Goal: Find specific page/section: Find specific page/section

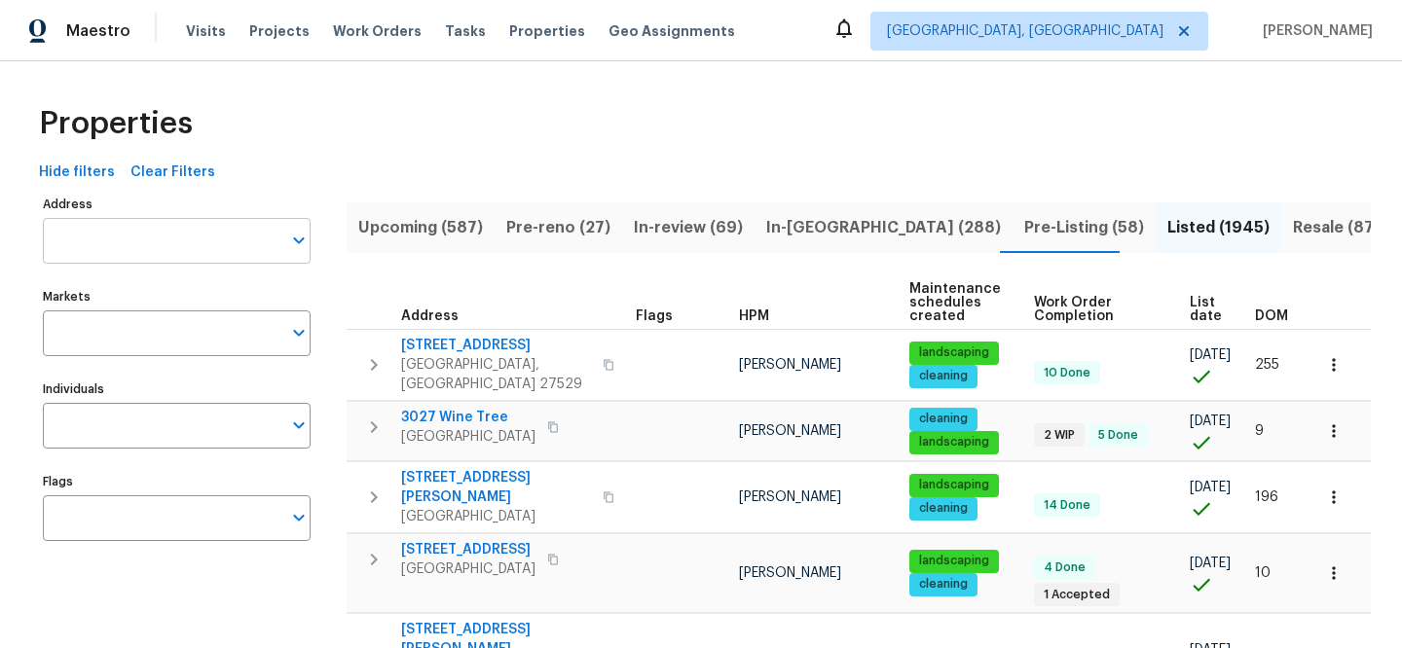
click at [222, 225] on input "Address" at bounding box center [162, 241] width 238 height 46
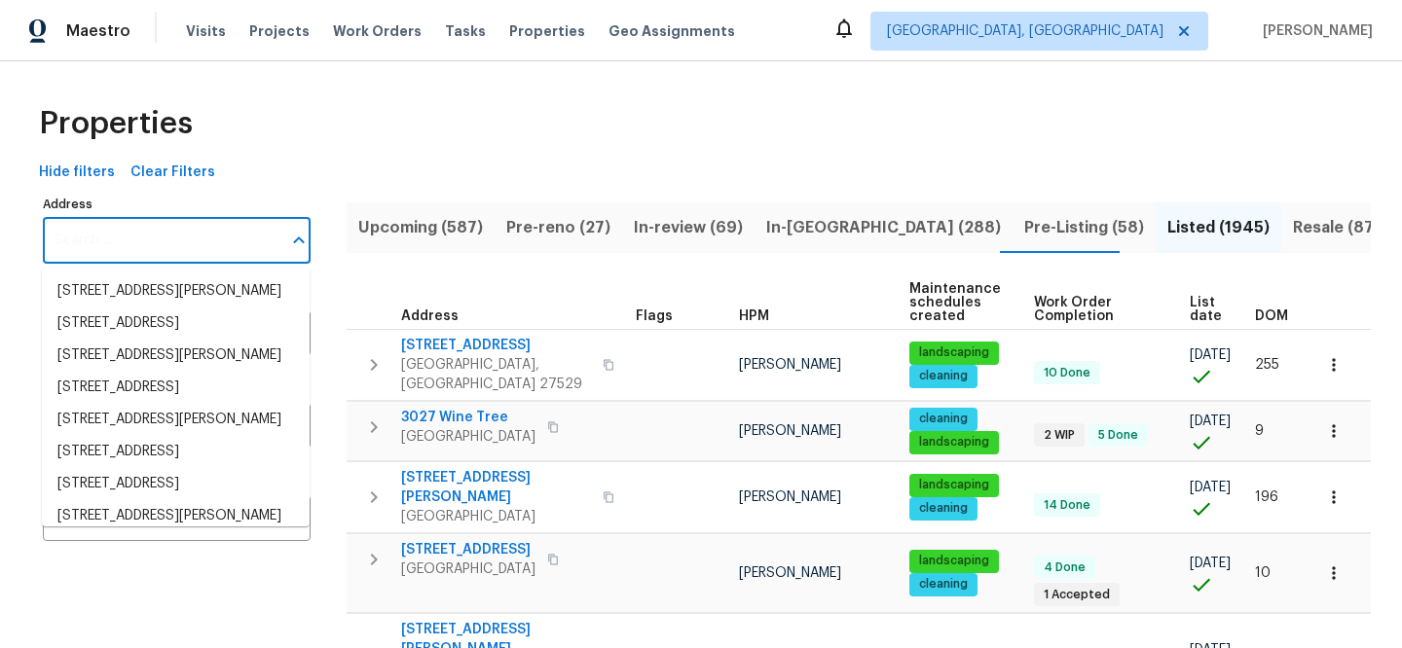
paste input "[URL][DOMAIN_NAME]"
type input "[URL][DOMAIN_NAME]"
click at [176, 228] on input "Address" at bounding box center [162, 241] width 238 height 46
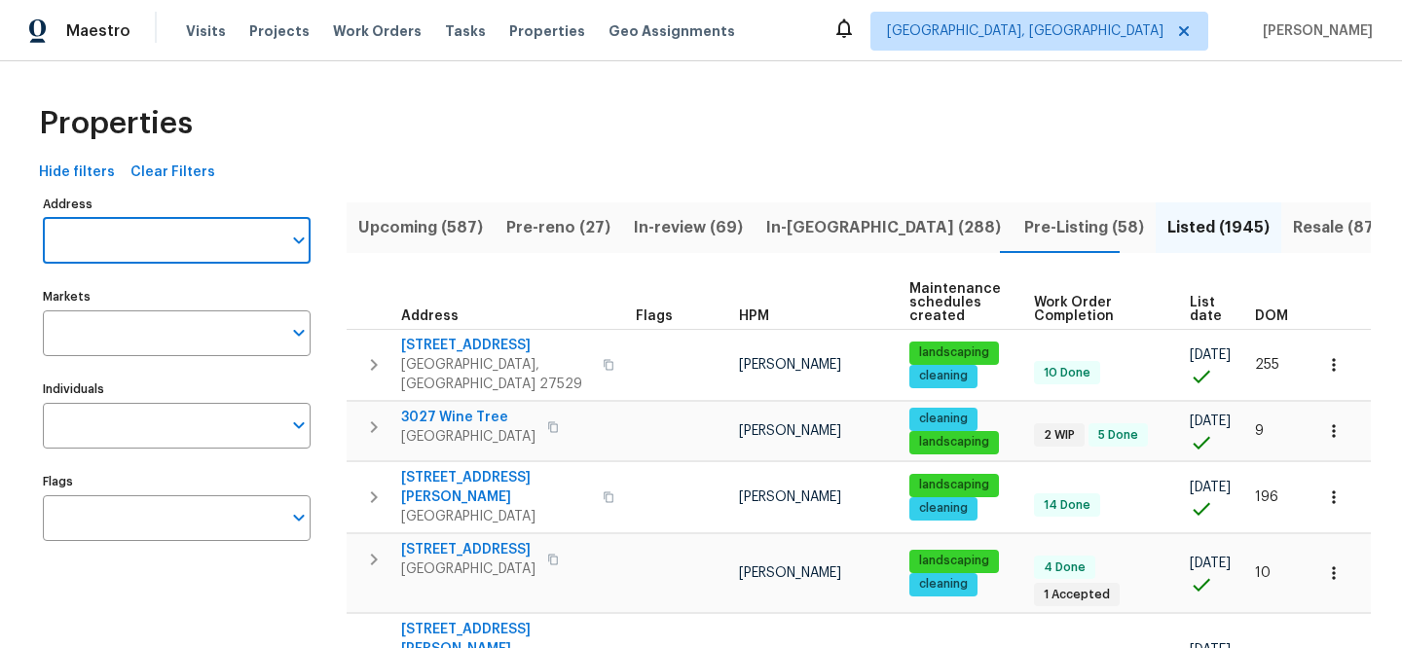
paste input "[STREET_ADDRESS]"
type input "[STREET_ADDRESS]"
click at [160, 280] on li "[STREET_ADDRESS]" at bounding box center [176, 291] width 268 height 32
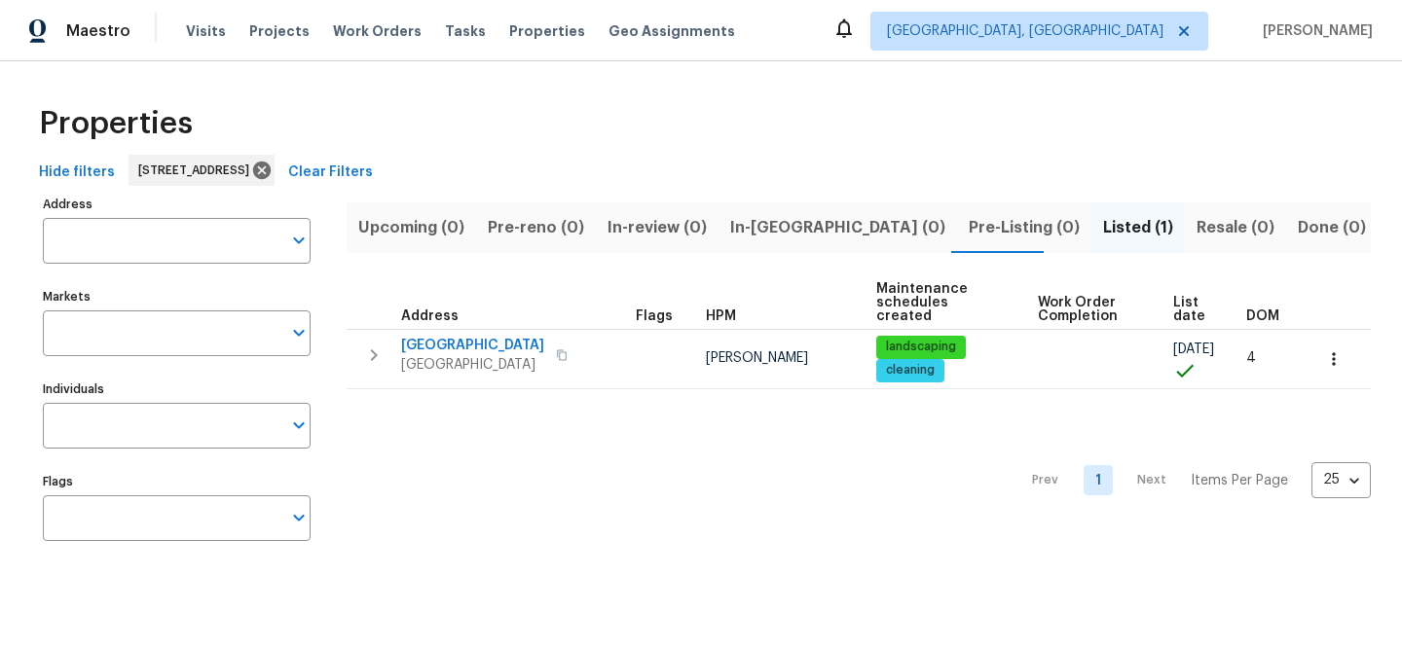
type input "[STREET_ADDRESS]"
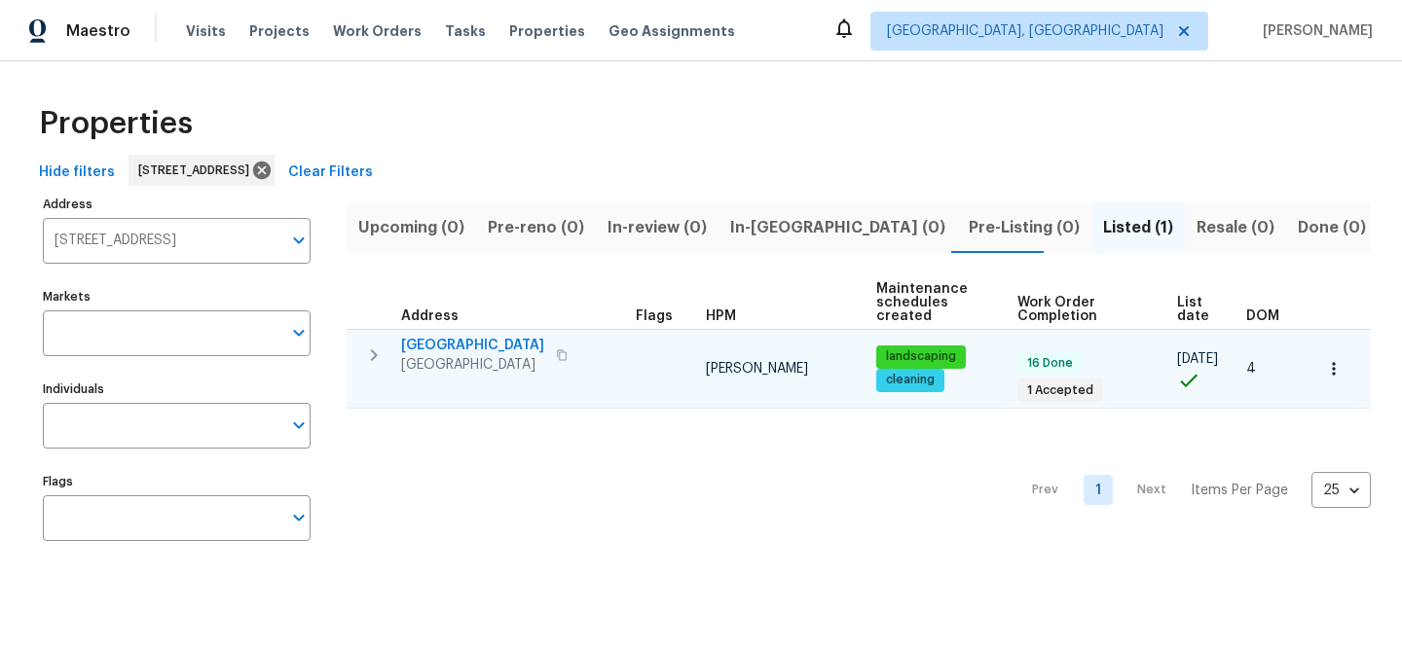
click at [497, 346] on span "[GEOGRAPHIC_DATA]" at bounding box center [472, 345] width 143 height 19
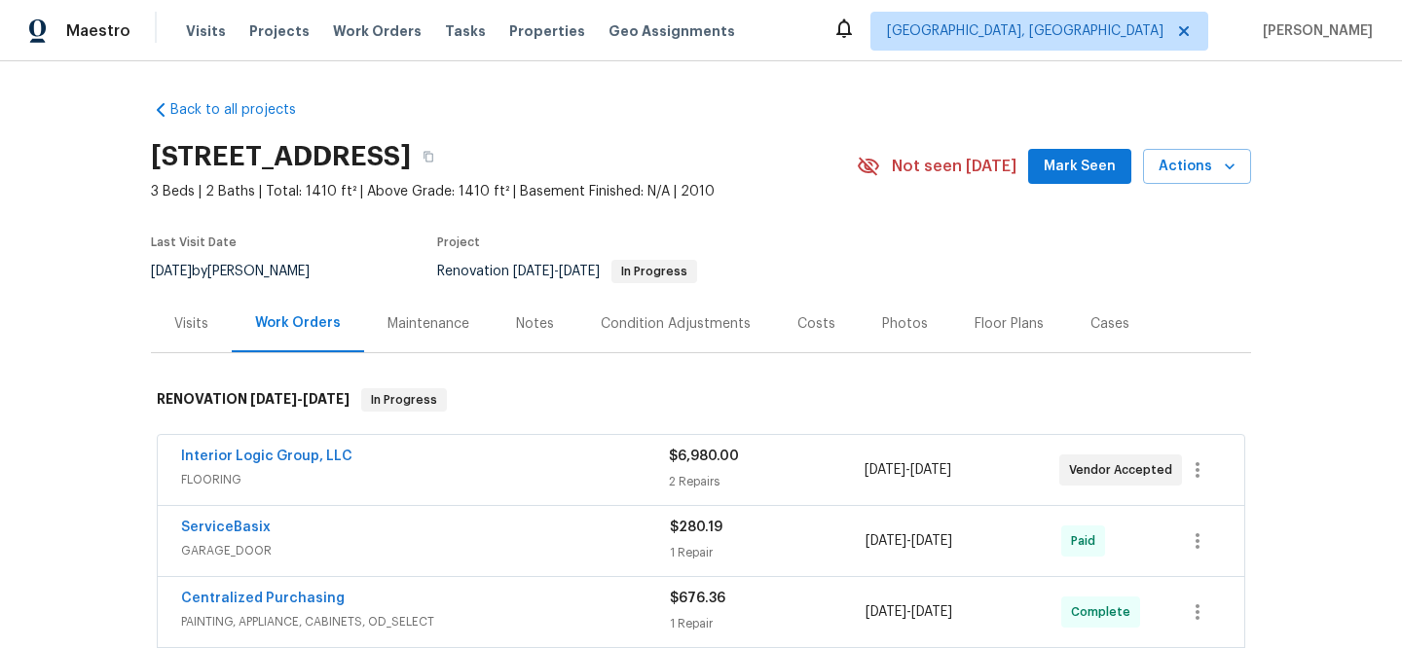
click at [192, 325] on div "Visits" at bounding box center [191, 323] width 34 height 19
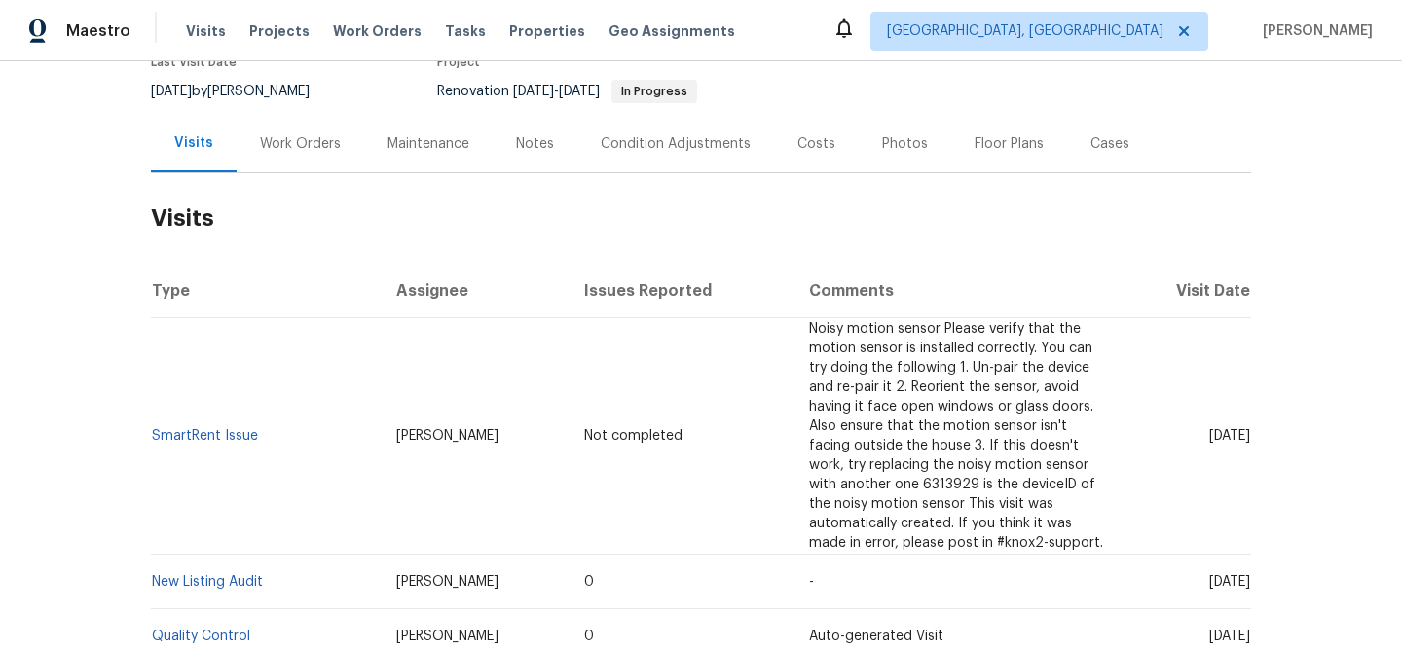
scroll to position [241, 0]
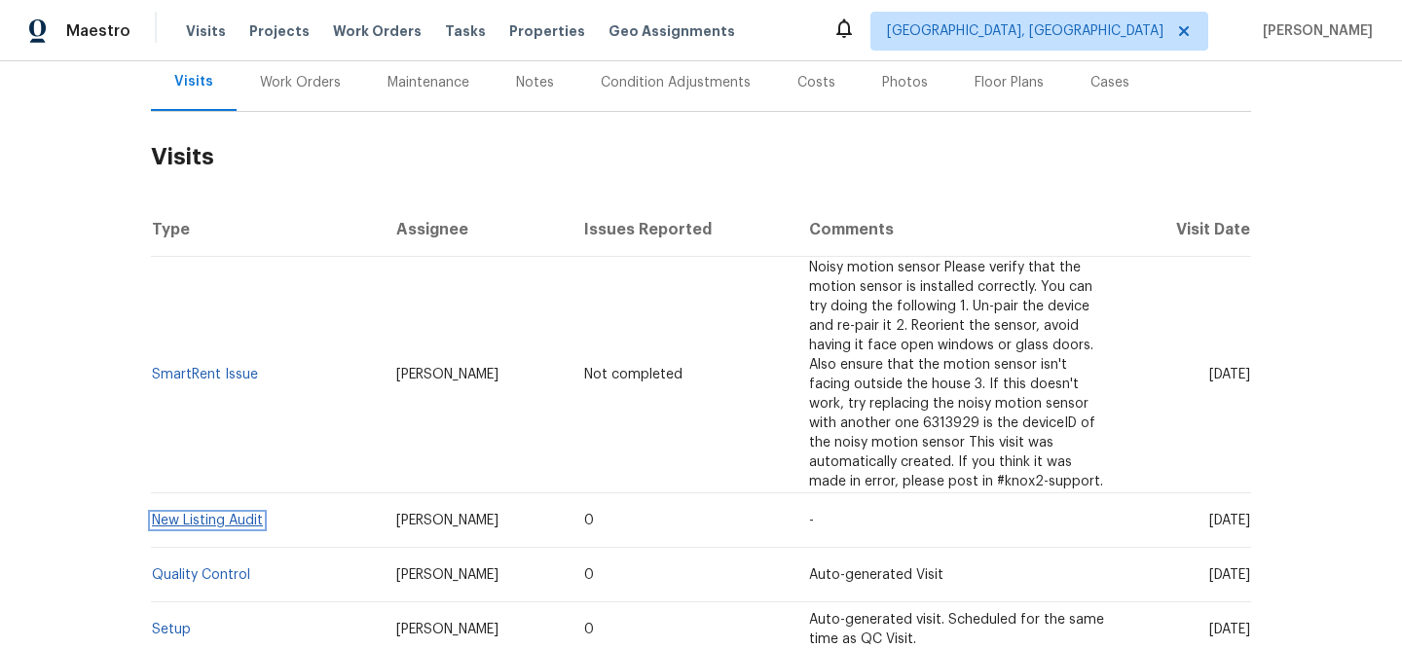
click at [222, 514] on link "New Listing Audit" at bounding box center [207, 521] width 111 height 14
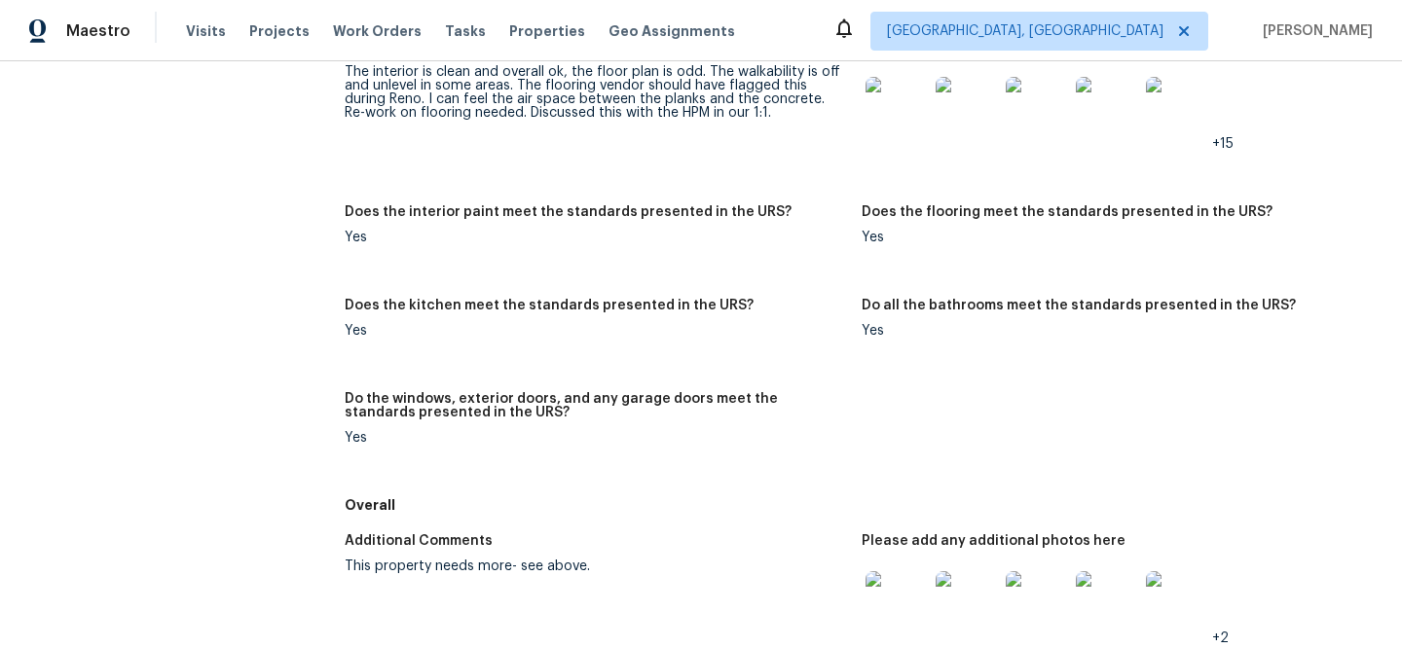
scroll to position [1110, 0]
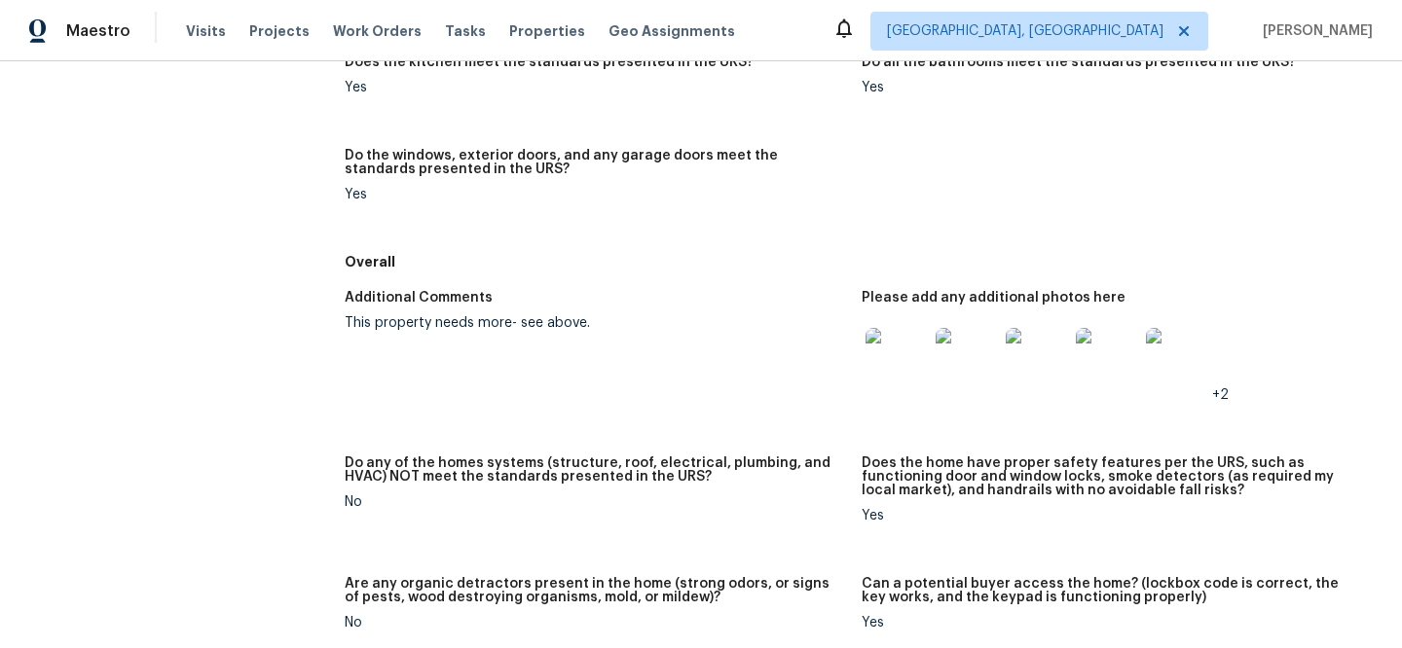
click at [875, 372] on img at bounding box center [896, 359] width 62 height 62
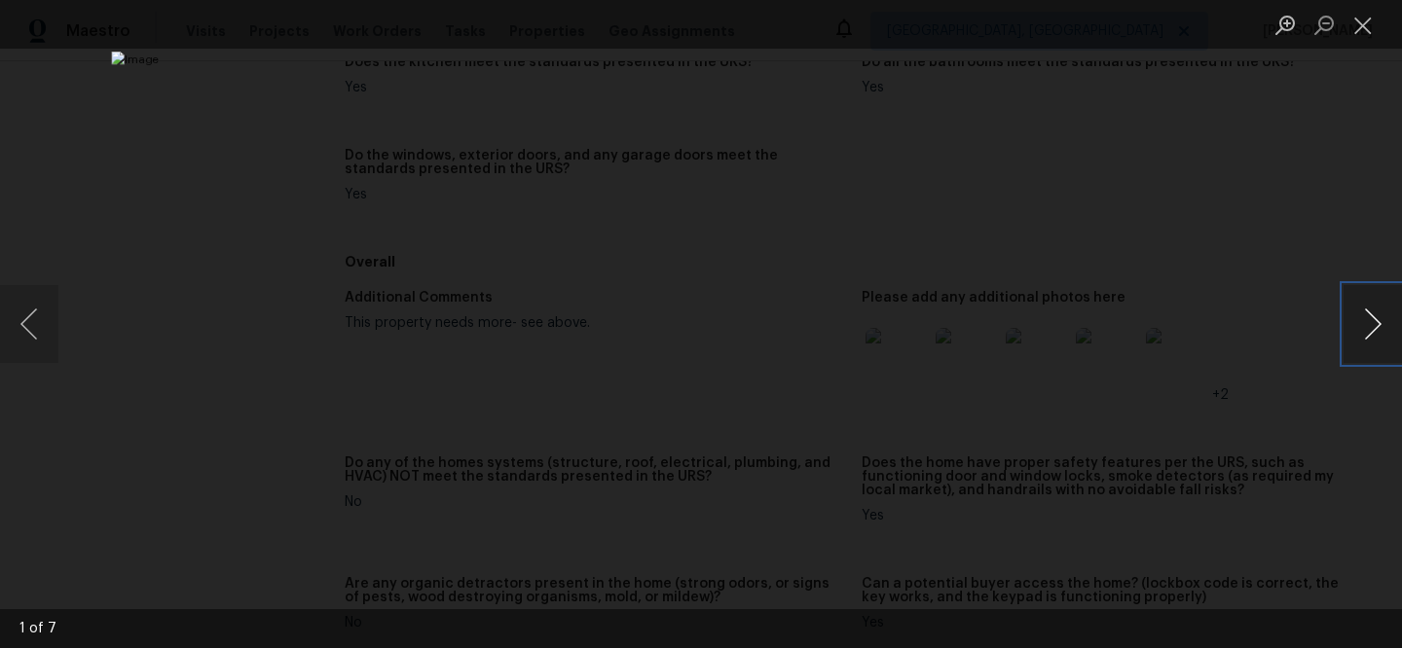
click at [1371, 320] on button "Next image" at bounding box center [1372, 324] width 58 height 78
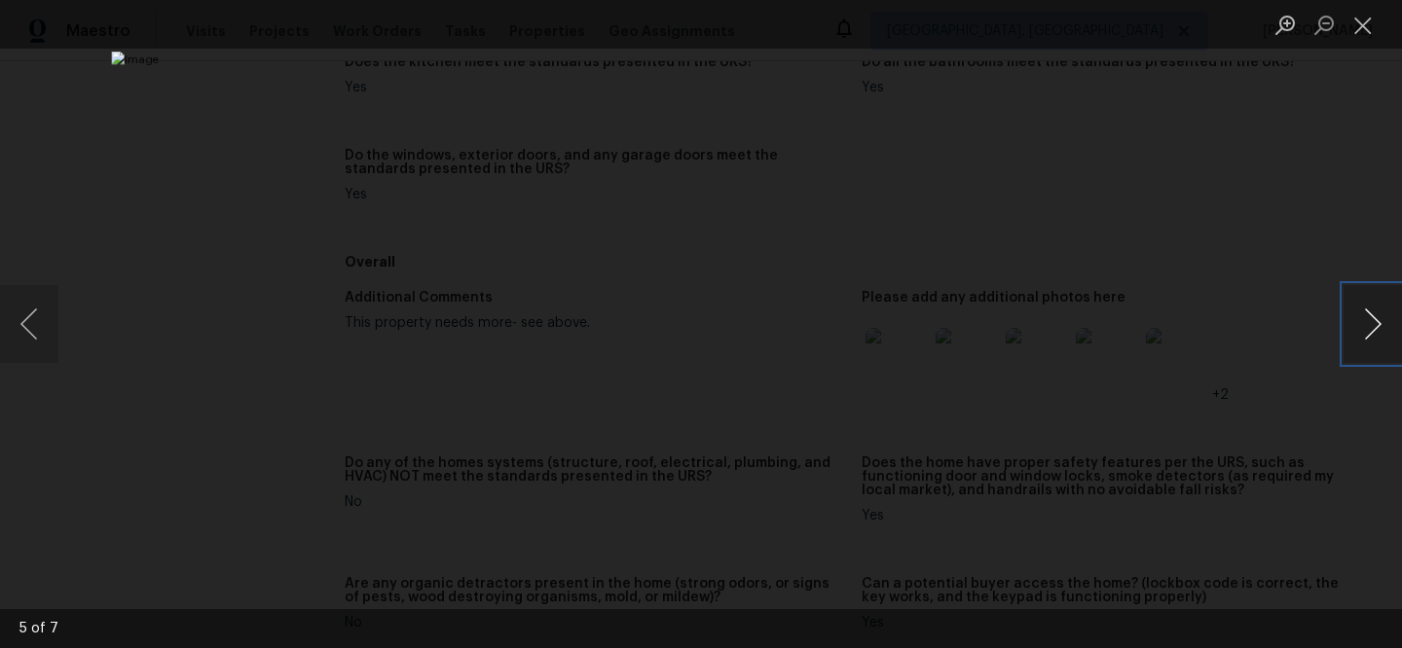
click at [1371, 320] on button "Next image" at bounding box center [1372, 324] width 58 height 78
click at [1370, 320] on button "Next image" at bounding box center [1372, 324] width 58 height 78
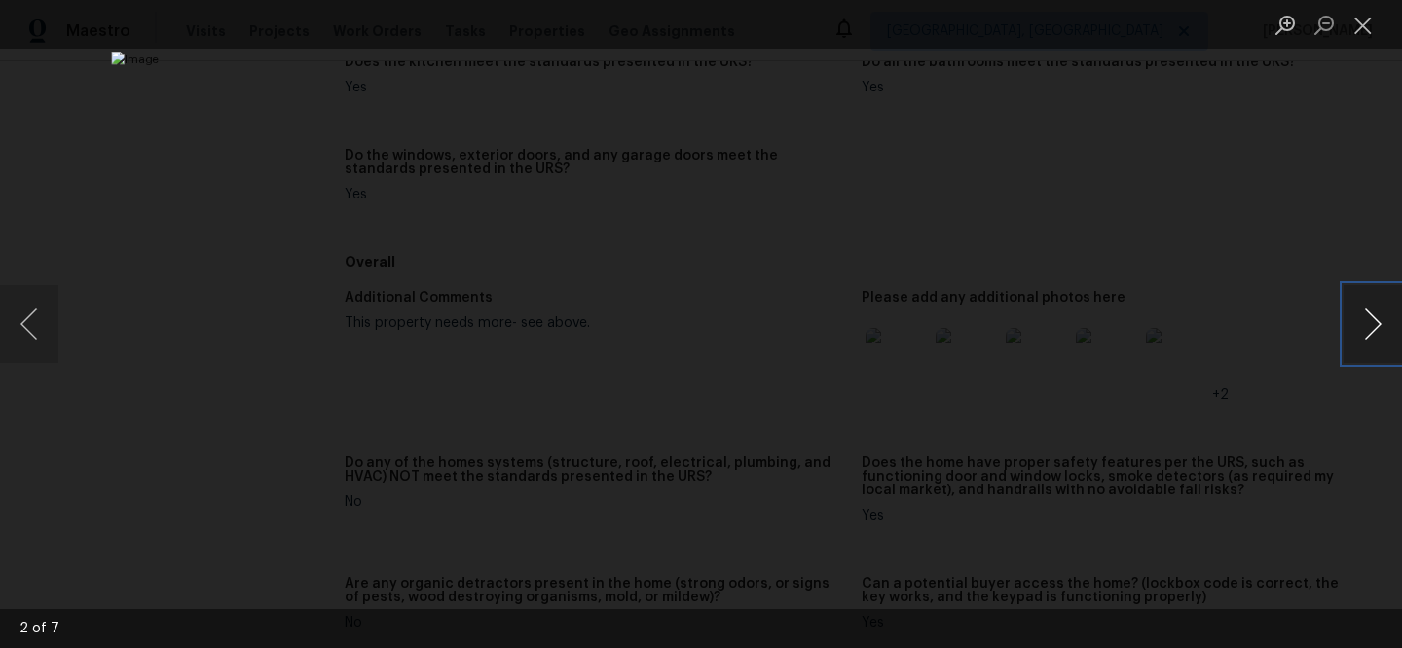
click at [1370, 320] on button "Next image" at bounding box center [1372, 324] width 58 height 78
click at [1357, 28] on button "Close lightbox" at bounding box center [1362, 25] width 39 height 34
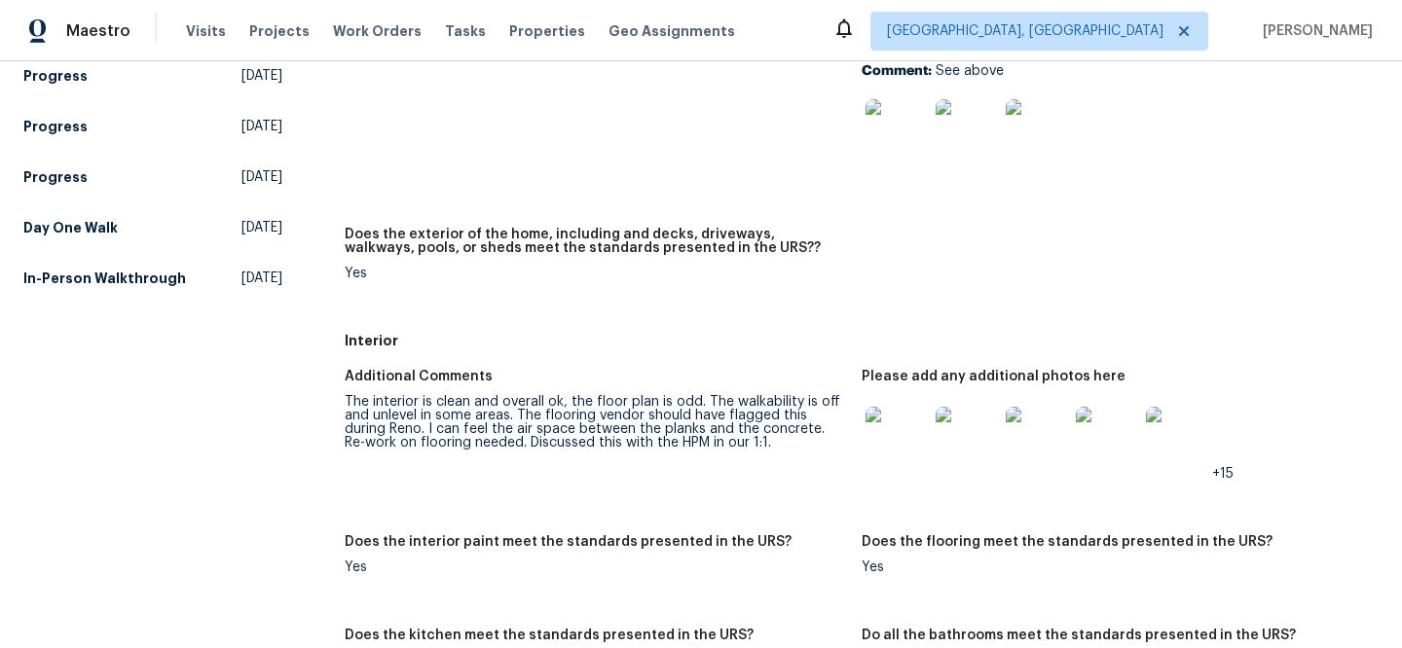
scroll to position [546, 0]
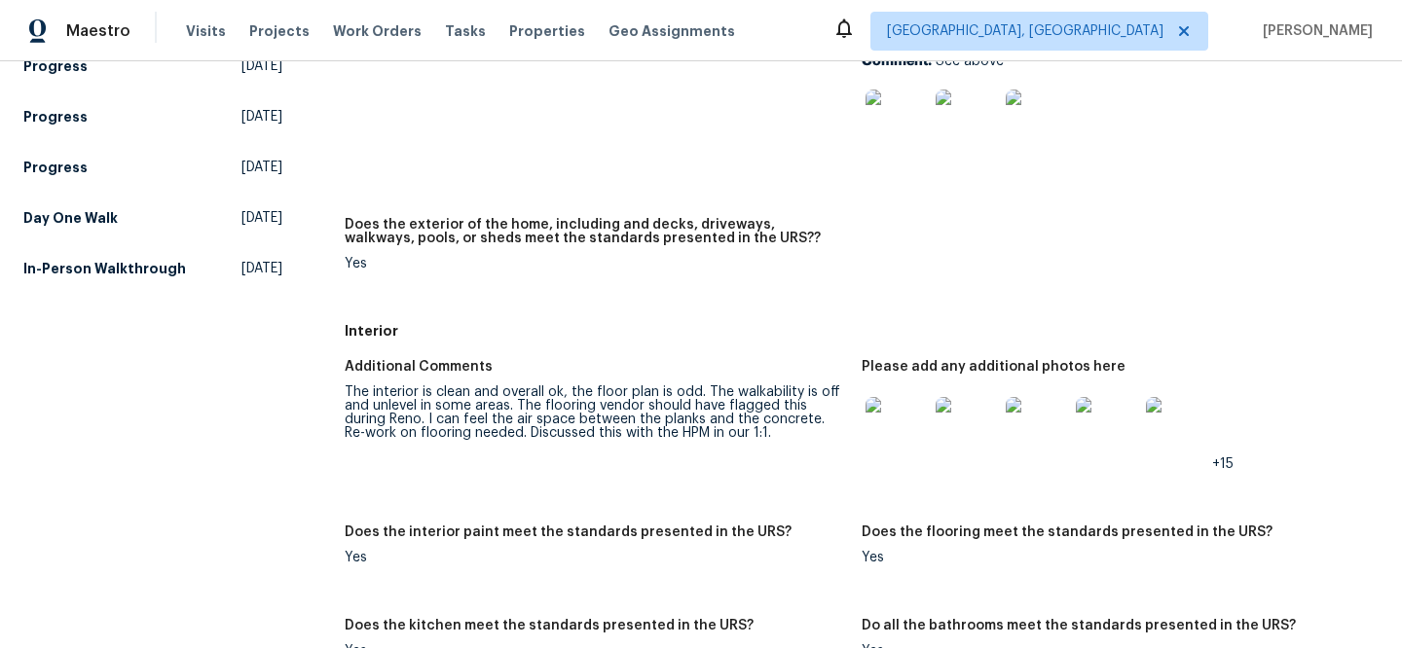
click at [868, 444] on img at bounding box center [896, 428] width 62 height 62
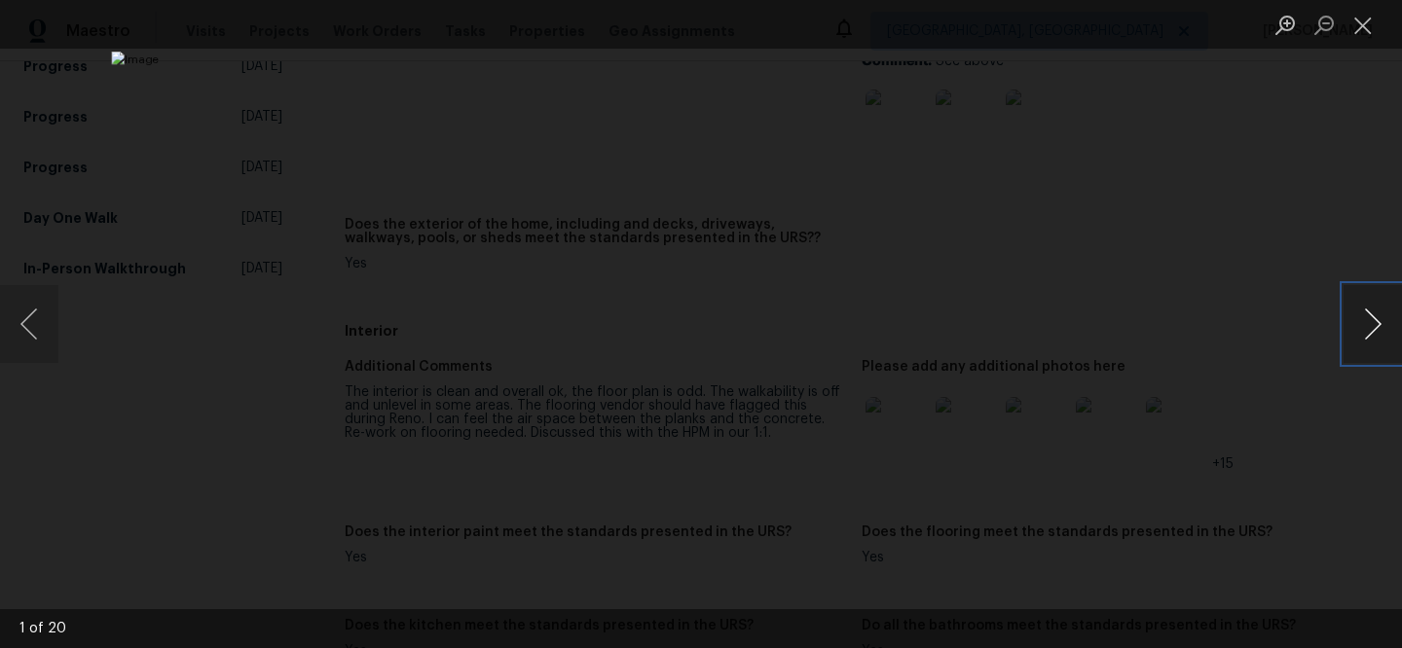
click at [1375, 338] on button "Next image" at bounding box center [1372, 324] width 58 height 78
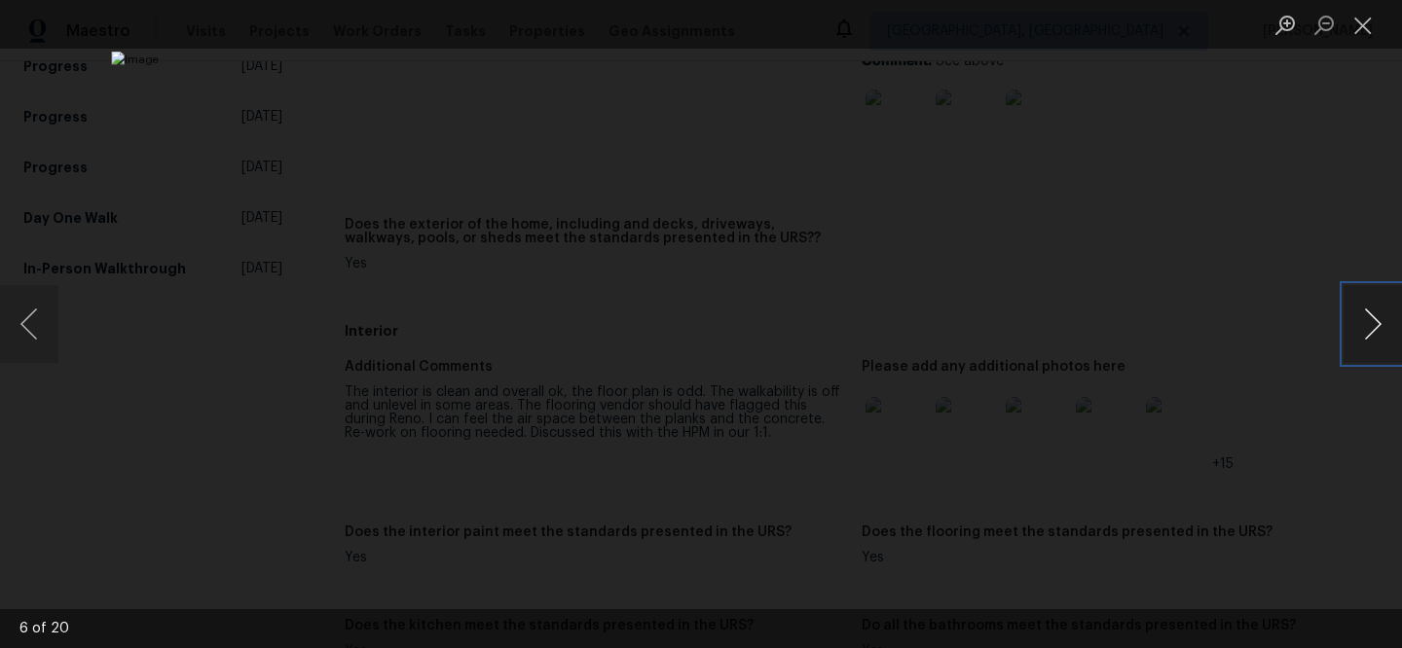
click at [1375, 338] on button "Next image" at bounding box center [1372, 324] width 58 height 78
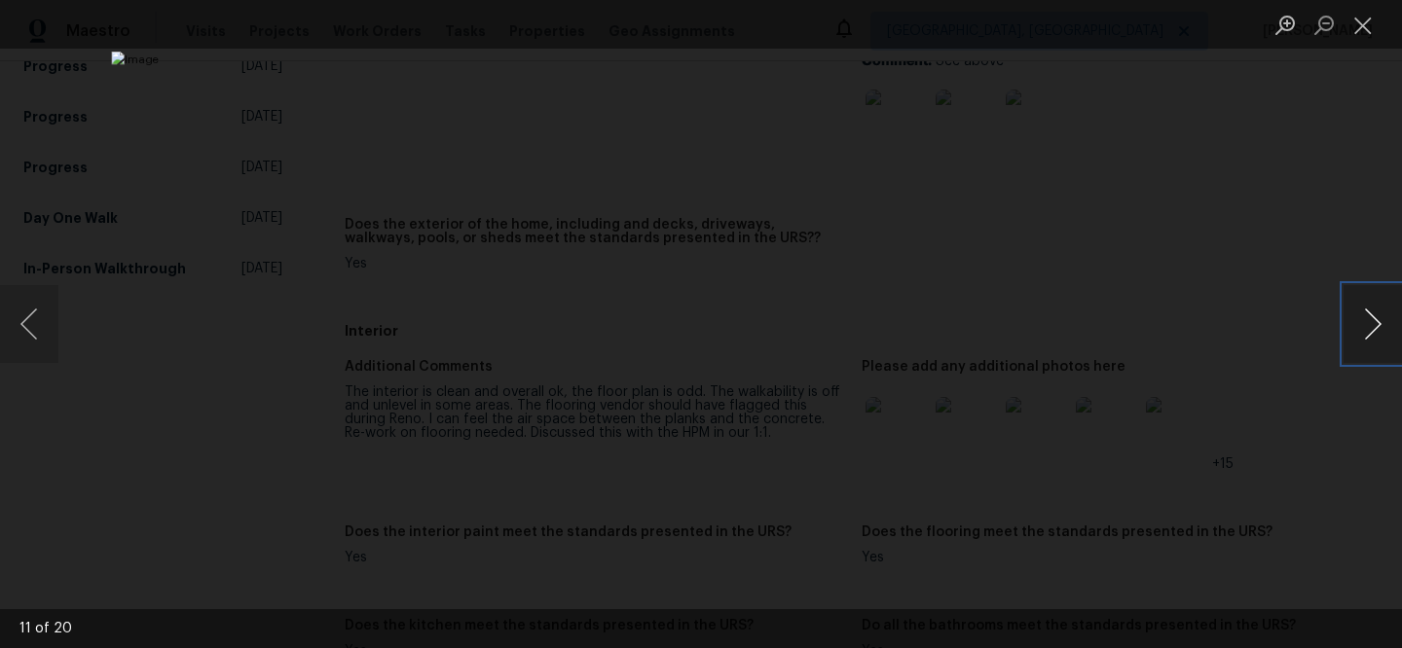
click at [1375, 338] on button "Next image" at bounding box center [1372, 324] width 58 height 78
click at [1331, 498] on div "Lightbox" at bounding box center [701, 324] width 1402 height 648
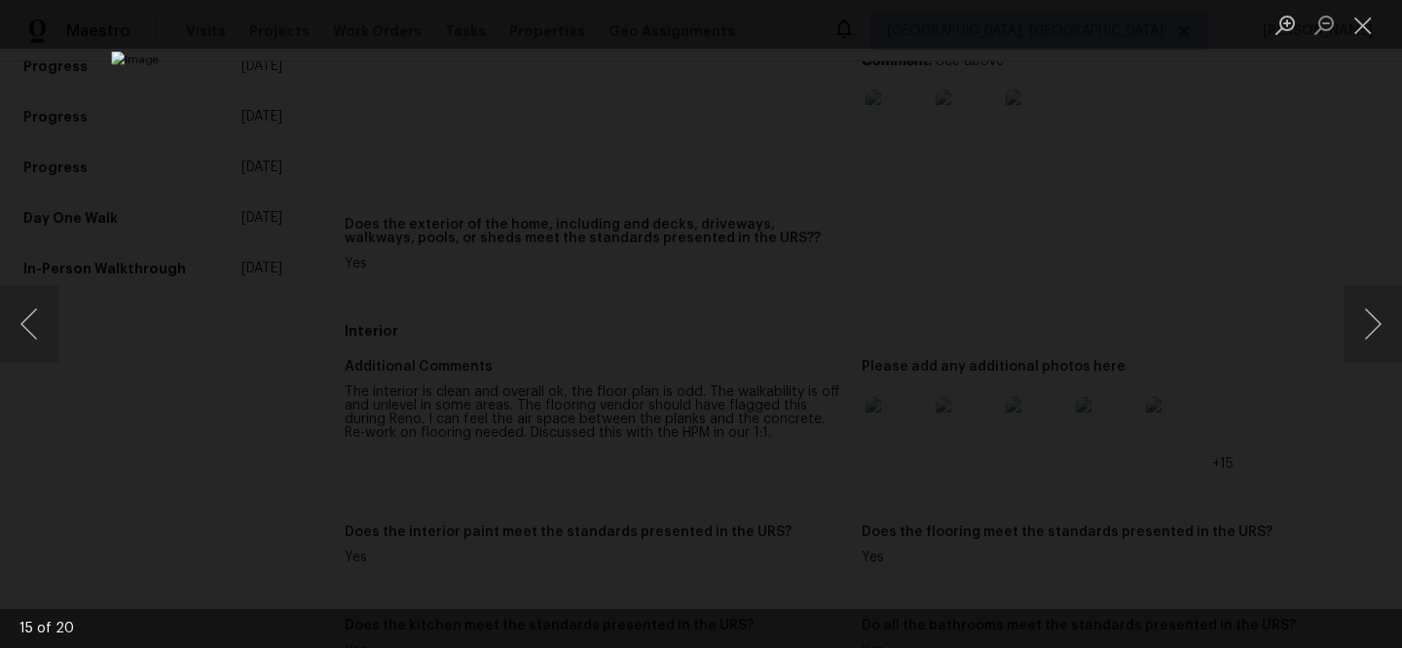
click at [1268, 244] on div "Lightbox" at bounding box center [701, 324] width 1402 height 648
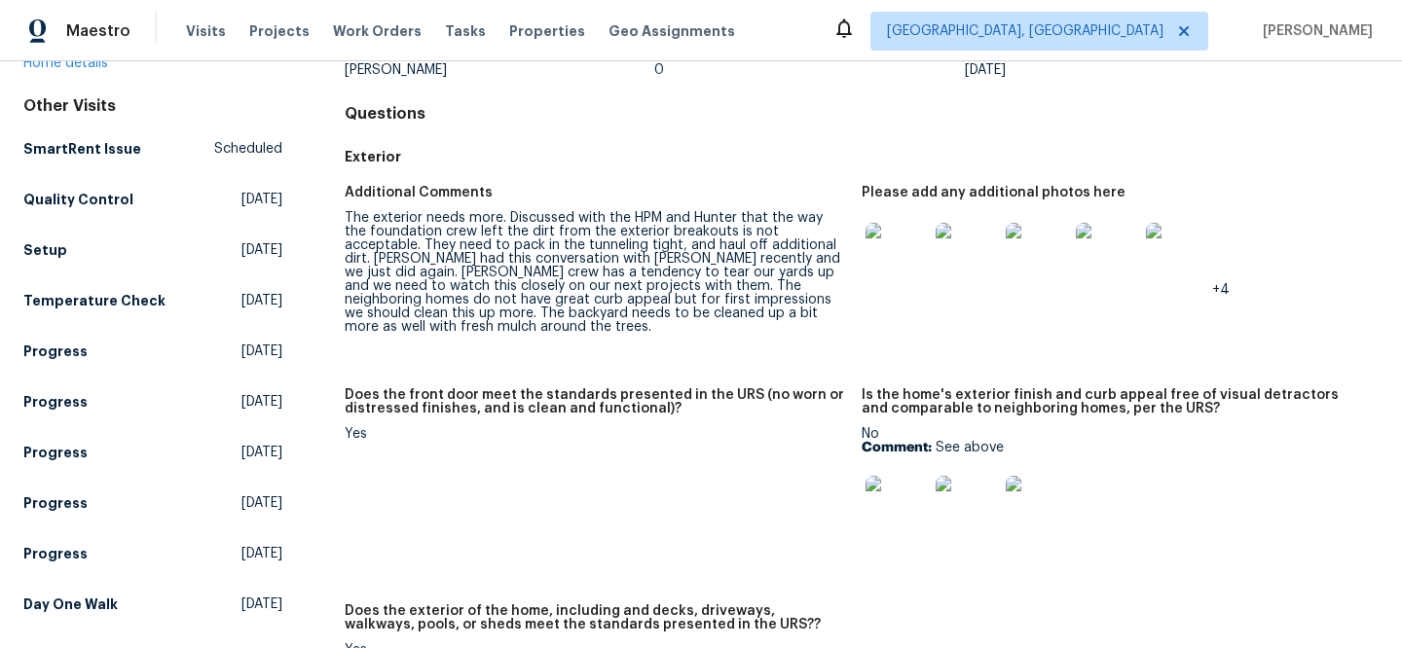
scroll to position [0, 0]
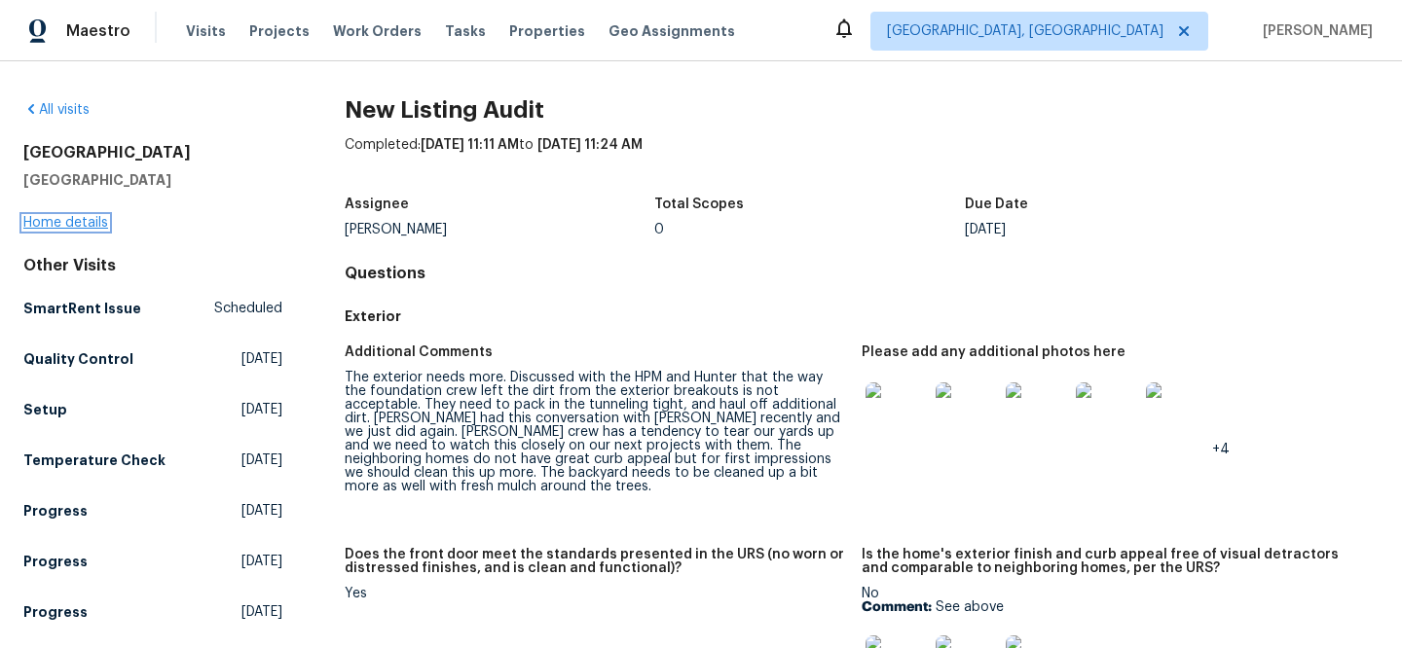
click at [74, 216] on link "Home details" at bounding box center [65, 223] width 85 height 14
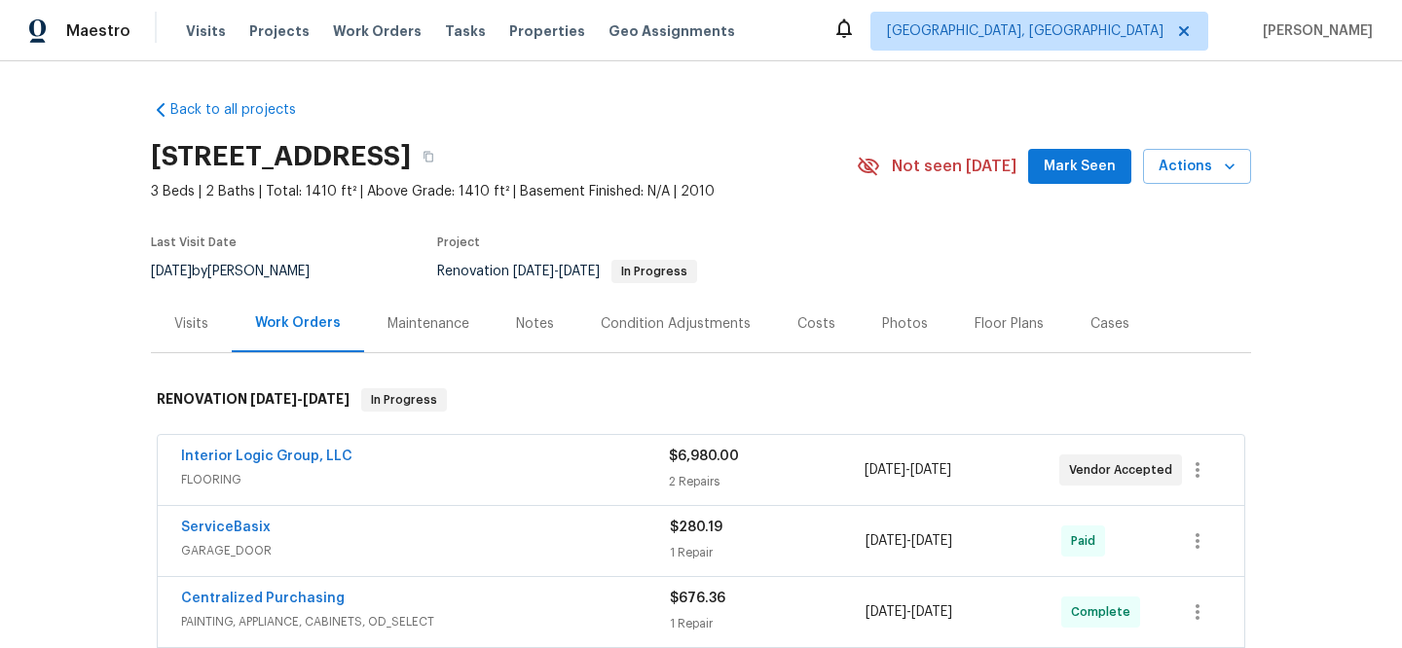
drag, startPoint x: 170, startPoint y: 322, endPoint x: 222, endPoint y: 319, distance: 51.7
click at [174, 321] on div "Visits" at bounding box center [191, 323] width 34 height 19
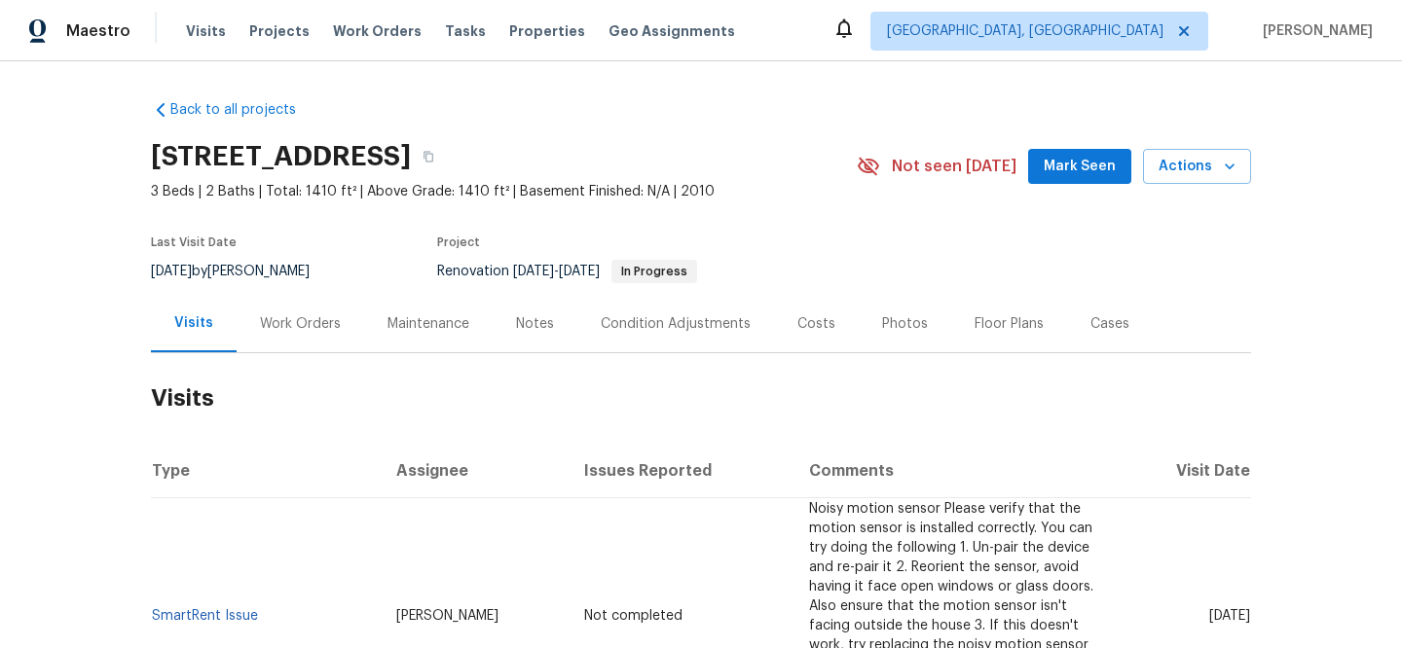
scroll to position [395, 0]
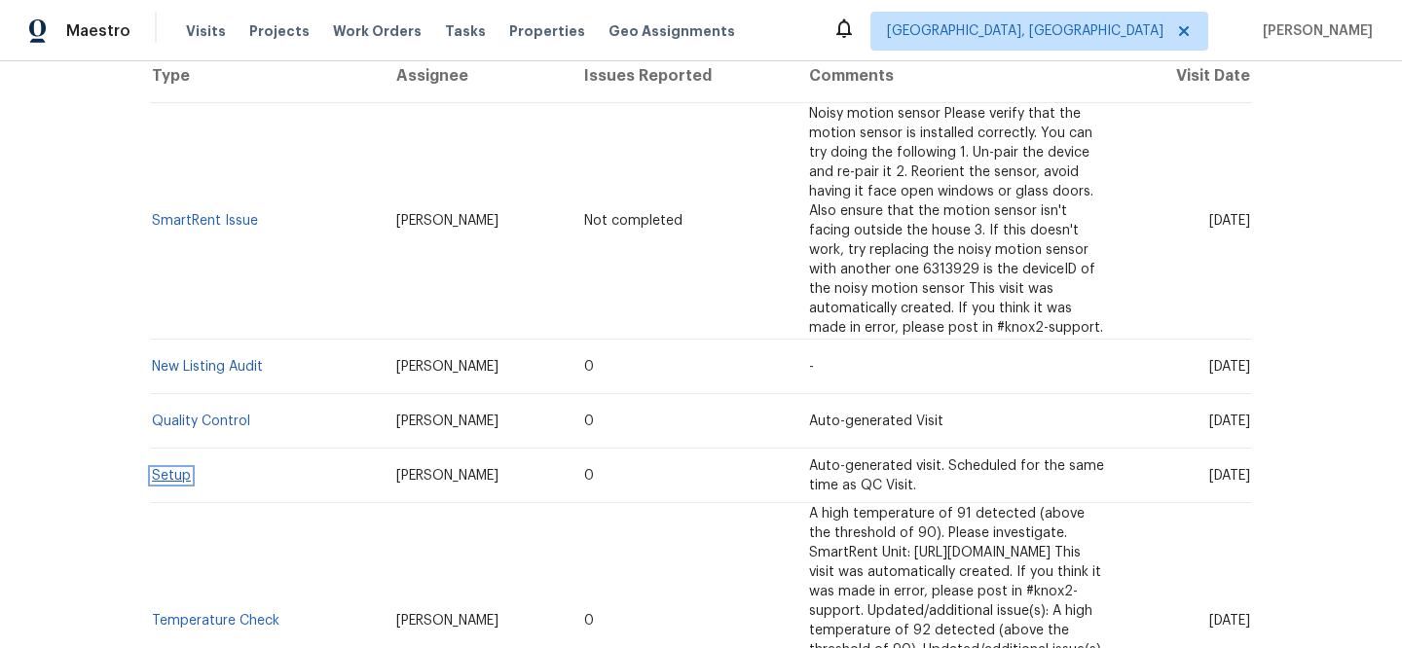
click at [165, 469] on link "Setup" at bounding box center [171, 476] width 39 height 14
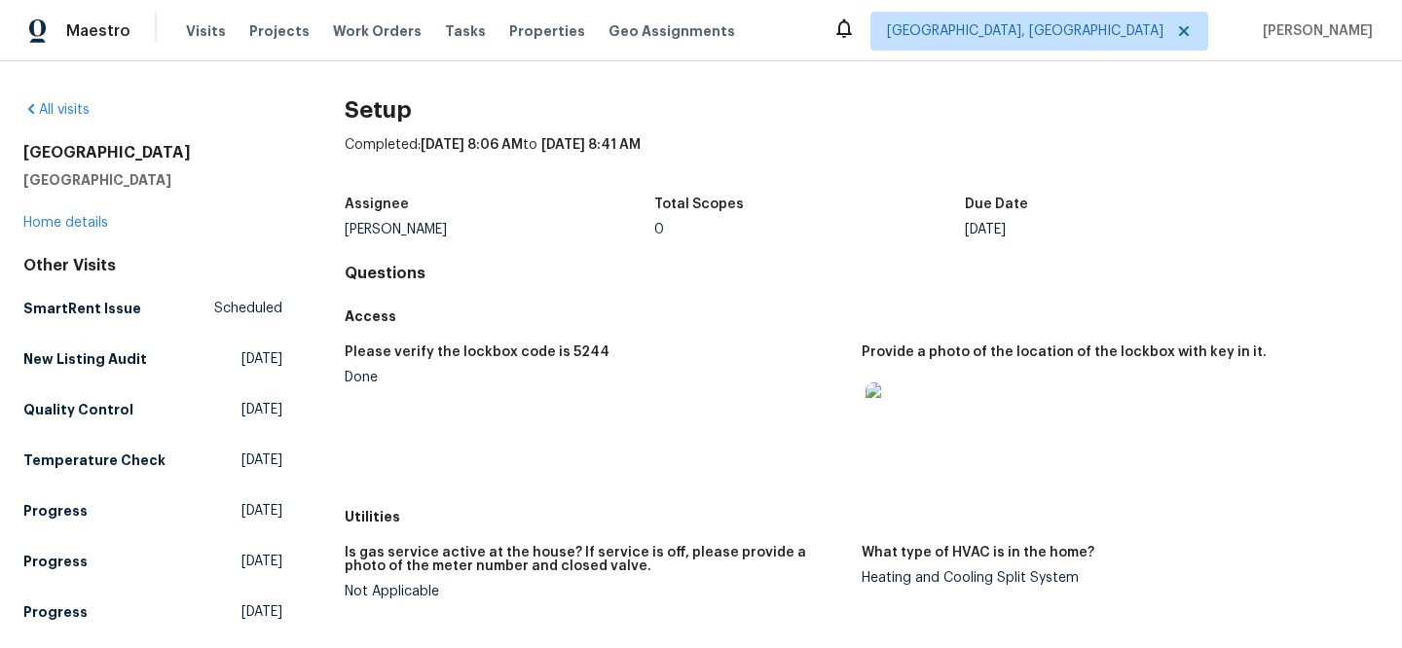
click at [879, 418] on img at bounding box center [896, 414] width 62 height 62
